Goal: Information Seeking & Learning: Learn about a topic

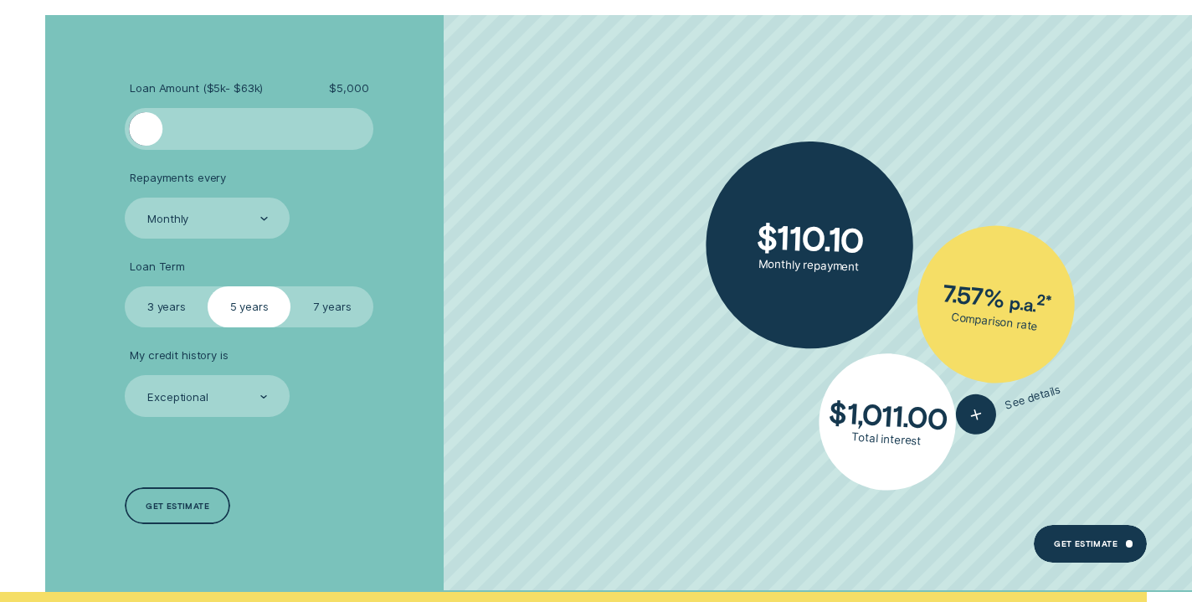
scroll to position [4009, 0]
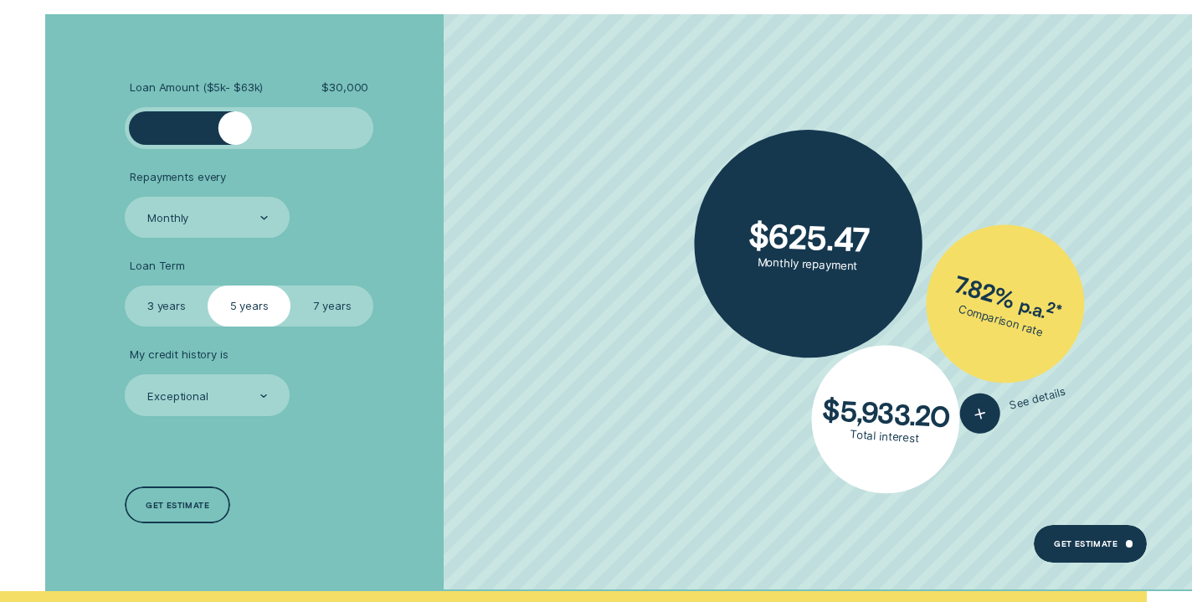
drag, startPoint x: 146, startPoint y: 118, endPoint x: 234, endPoint y: 122, distance: 88.0
click at [234, 122] on div at bounding box center [234, 127] width 33 height 33
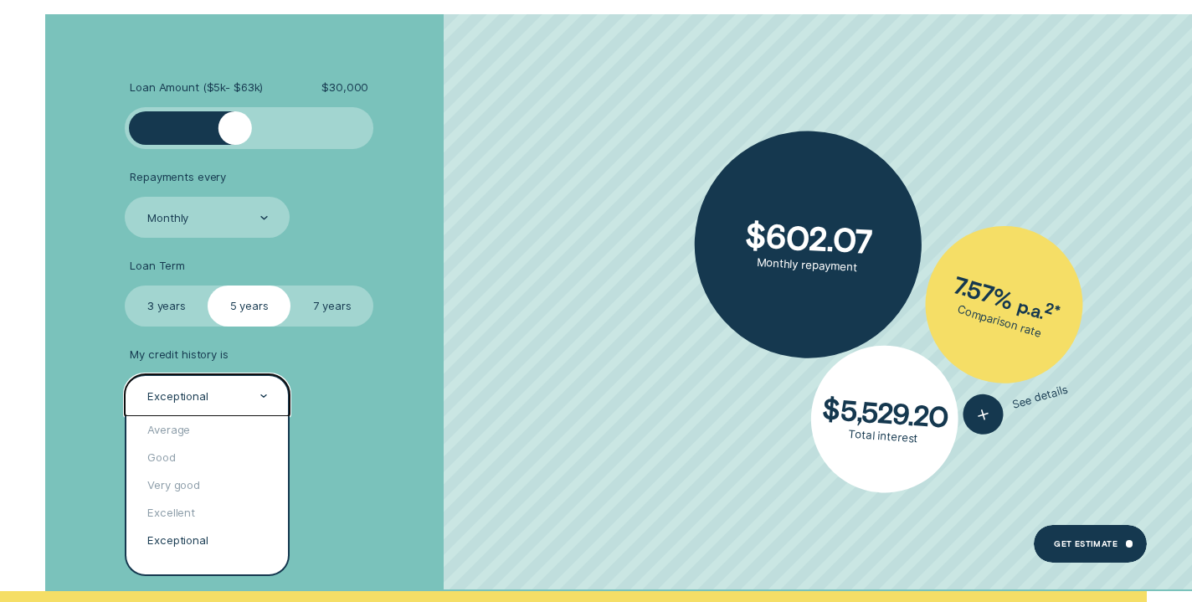
click at [267, 388] on div at bounding box center [264, 395] width 8 height 39
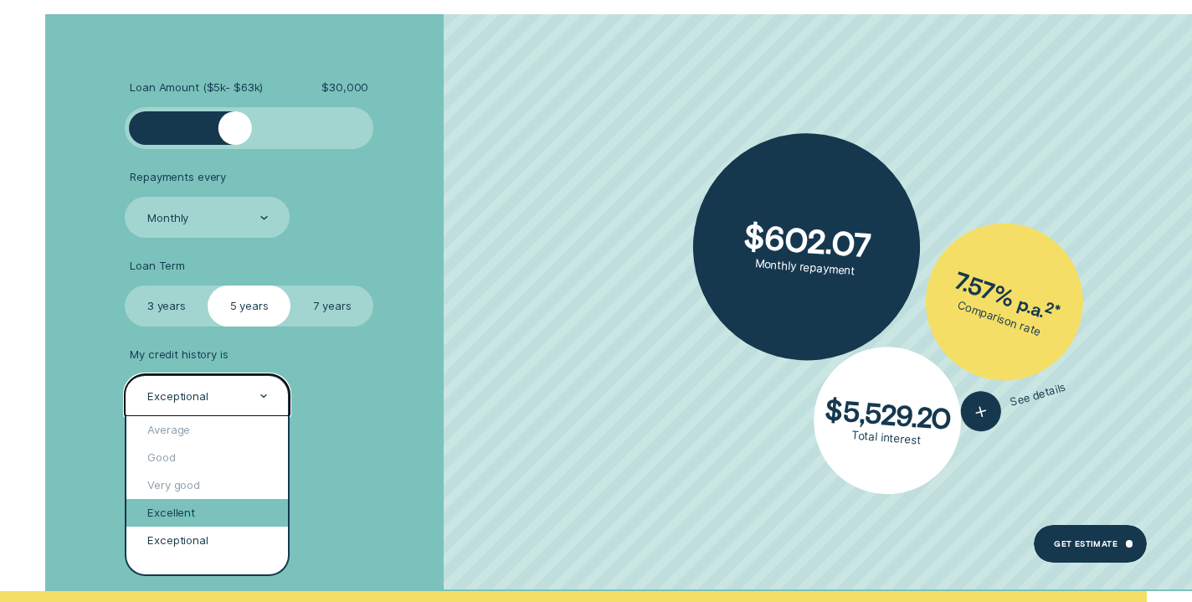
click at [199, 499] on div "Excellent" at bounding box center [207, 513] width 162 height 28
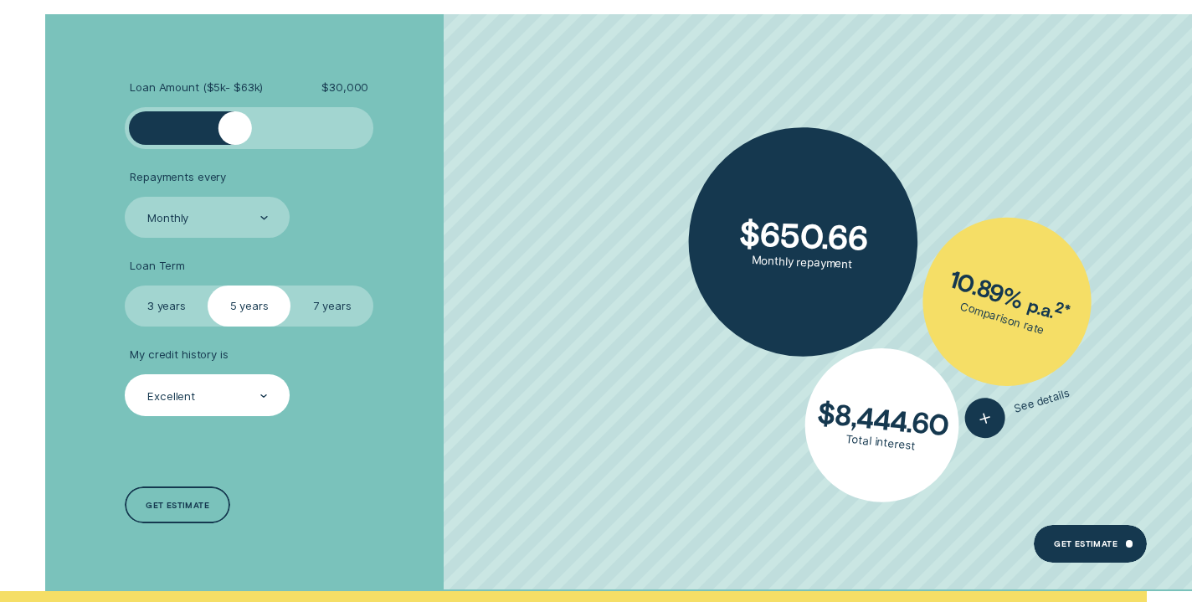
click at [334, 289] on label "7 years" at bounding box center [331, 305] width 83 height 41
click at [290, 285] on input "7 years" at bounding box center [290, 285] width 0 height 0
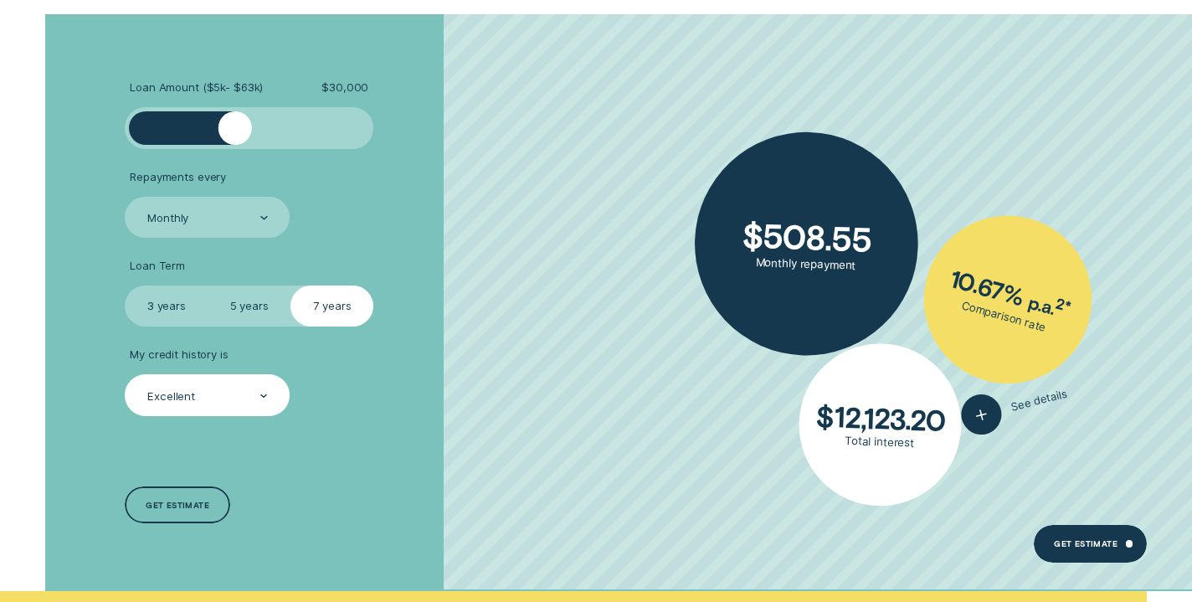
click at [275, 285] on label "5 years" at bounding box center [249, 305] width 83 height 41
click at [208, 285] on input "5 years" at bounding box center [208, 285] width 0 height 0
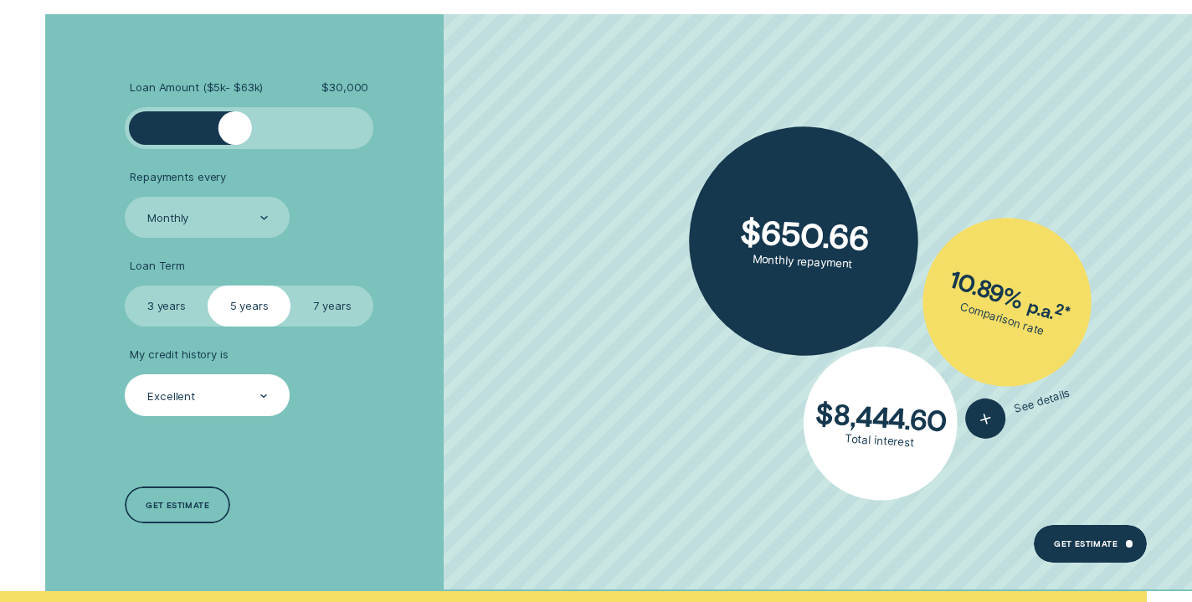
click at [362, 299] on label "7 years" at bounding box center [331, 305] width 83 height 41
click at [290, 285] on input "7 years" at bounding box center [290, 285] width 0 height 0
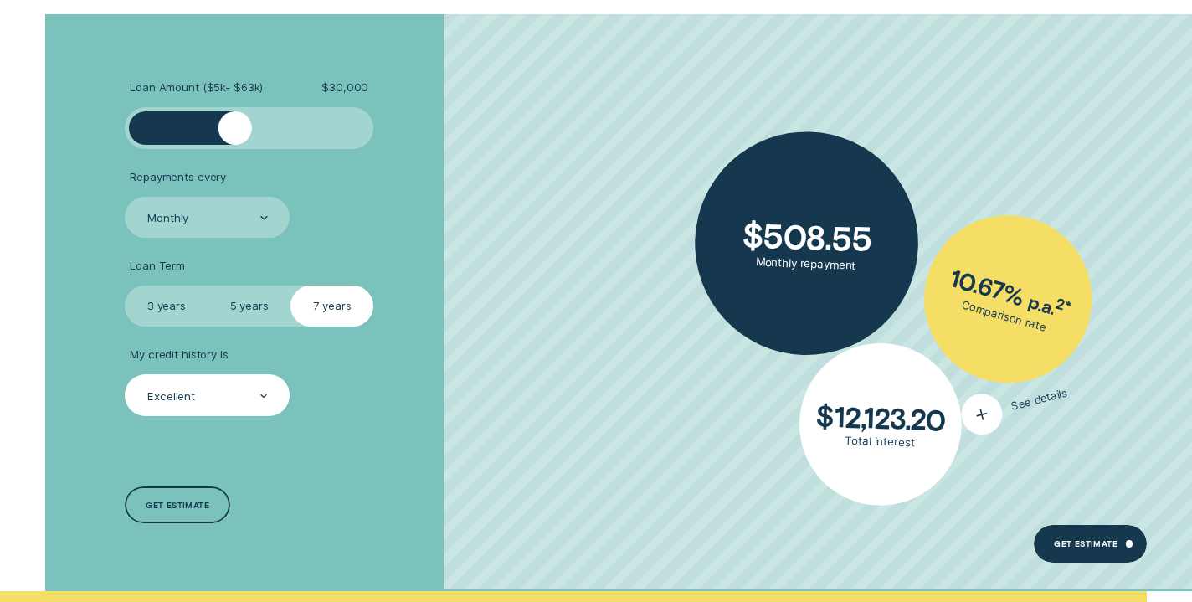
click at [983, 410] on line "button" at bounding box center [982, 414] width 3 height 9
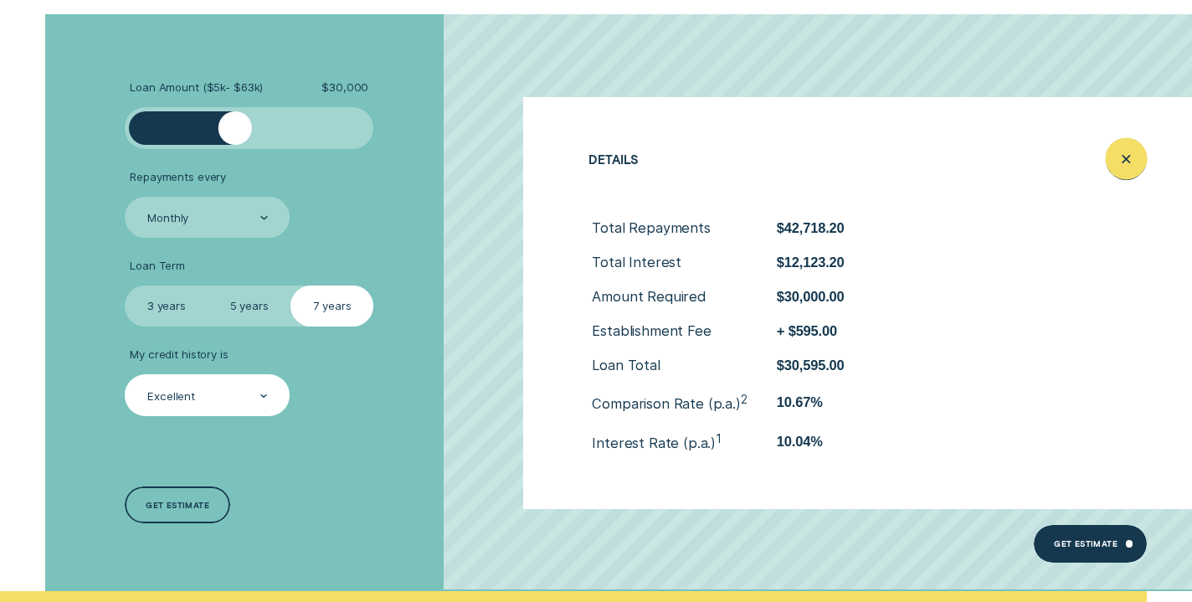
click at [1126, 154] on icon "Close loan details" at bounding box center [1126, 159] width 21 height 26
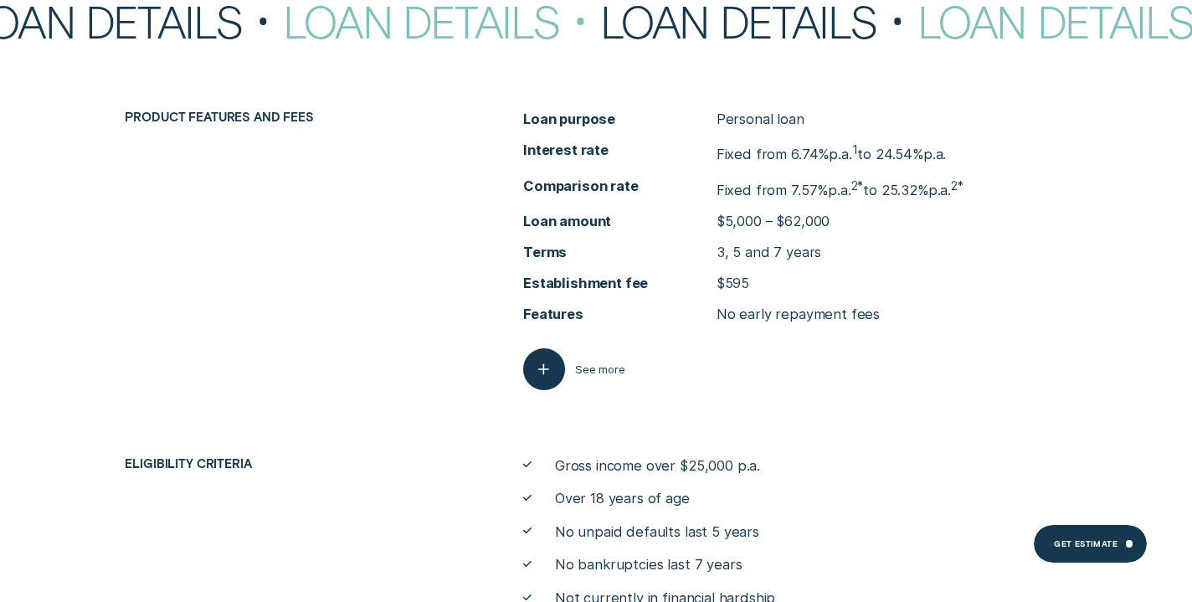
scroll to position [6025, 0]
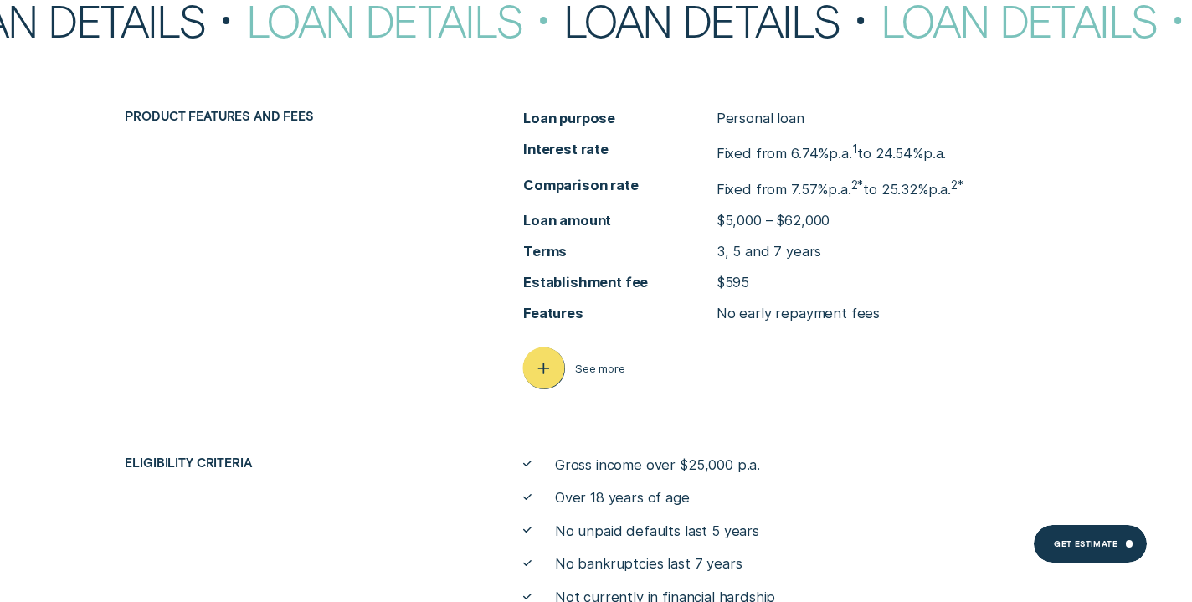
click at [551, 356] on icon "button" at bounding box center [543, 369] width 21 height 26
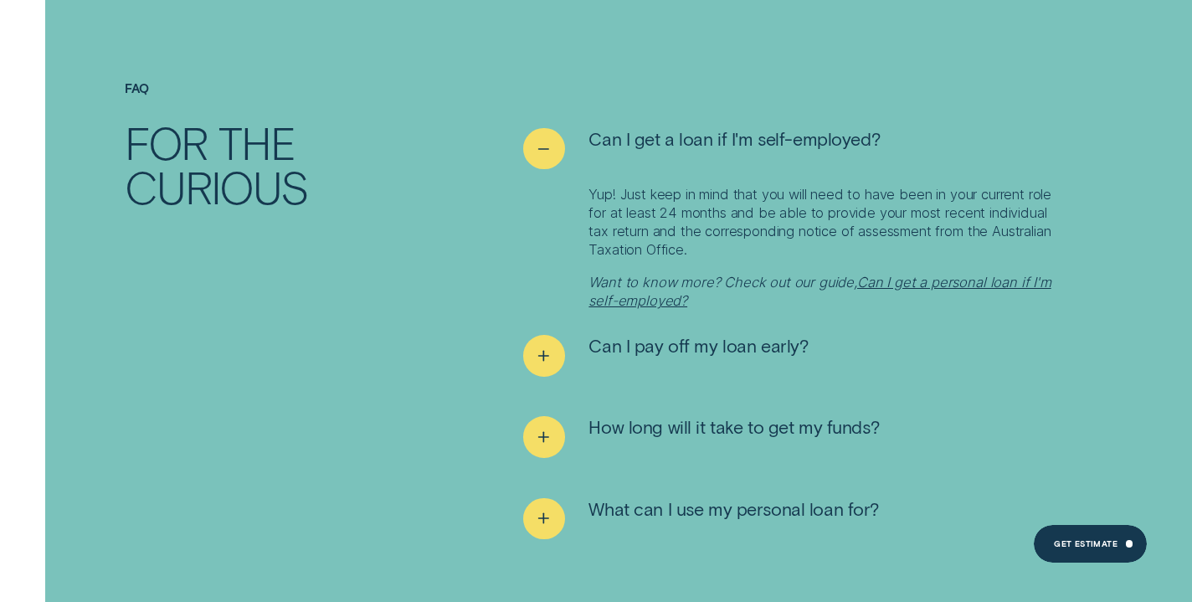
scroll to position [8079, 0]
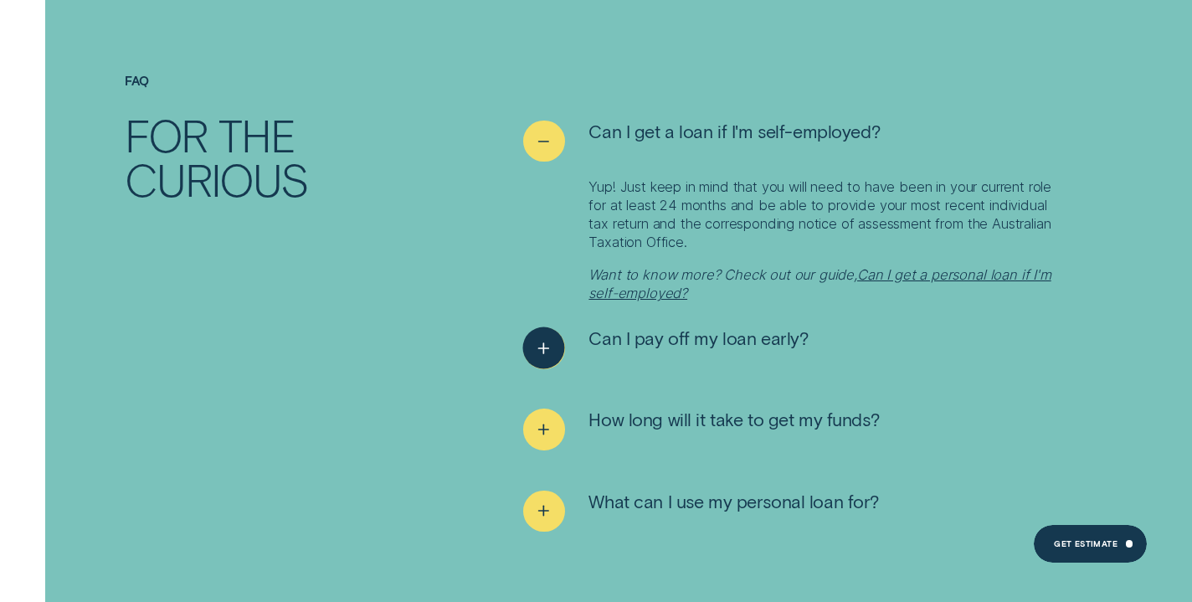
click at [543, 336] on icon "See more" at bounding box center [543, 349] width 21 height 26
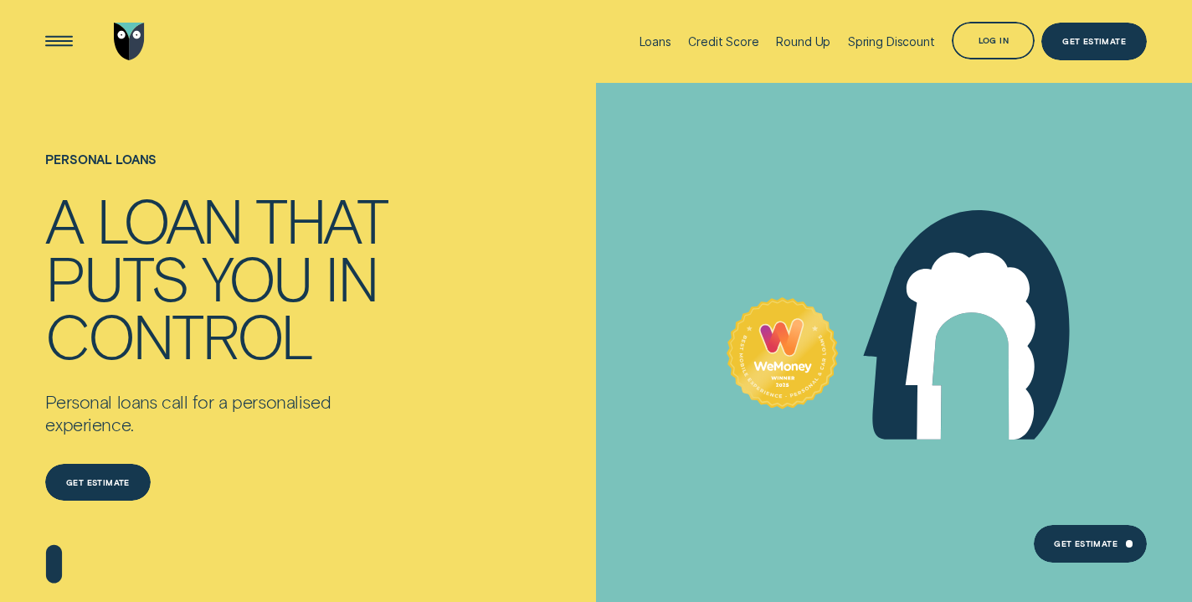
scroll to position [0, 0]
